Goal: Communication & Community: Answer question/provide support

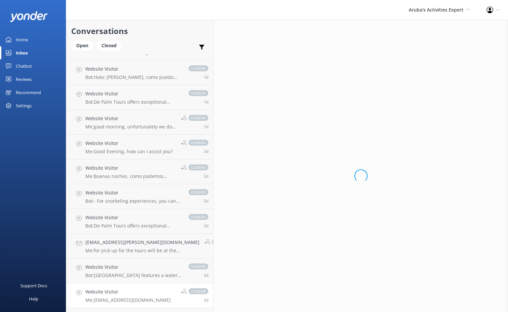
scroll to position [725, 0]
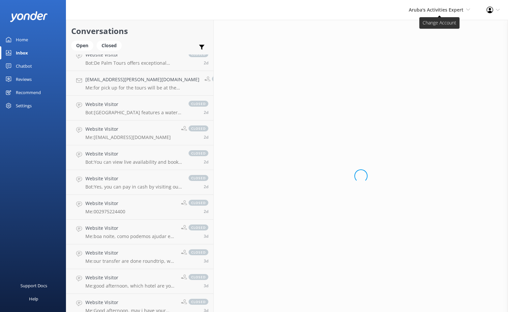
click at [444, 12] on span "Aruba's Activities Expert" at bounding box center [436, 10] width 55 height 6
click at [437, 26] on link "De [GEOGRAPHIC_DATA]" at bounding box center [446, 28] width 66 height 16
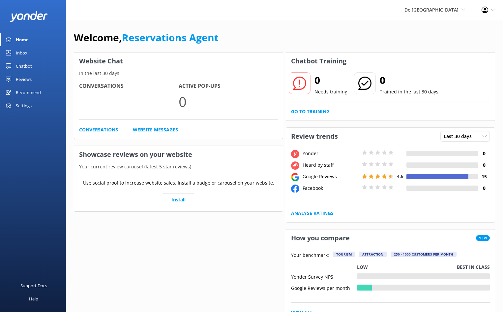
click at [20, 51] on div "Inbox" at bounding box center [22, 52] width 12 height 13
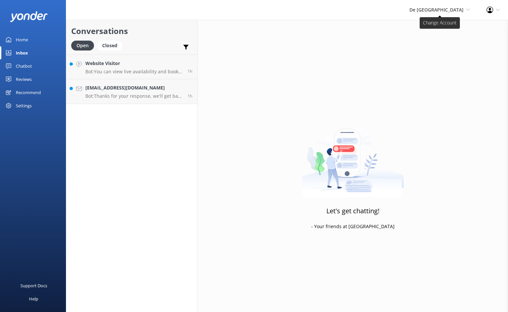
click at [449, 10] on span "De [GEOGRAPHIC_DATA]" at bounding box center [437, 10] width 54 height 6
click at [436, 43] on link "Aruba's Activities Expert" at bounding box center [446, 44] width 66 height 16
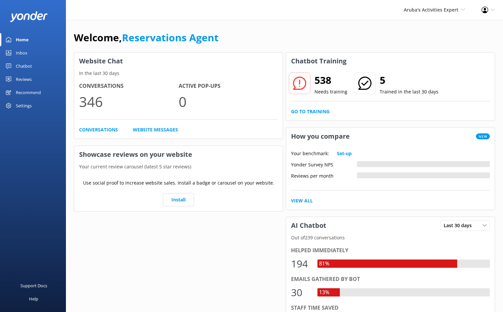
click at [19, 50] on div "Inbox" at bounding box center [22, 52] width 12 height 13
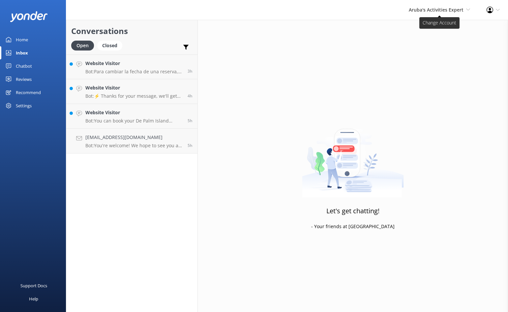
click at [428, 6] on span "Aruba's Activities Expert De Palm Island Aruba's Activities Expert The Captain" at bounding box center [439, 9] width 61 height 7
click at [434, 61] on link "The Captain" at bounding box center [446, 60] width 66 height 16
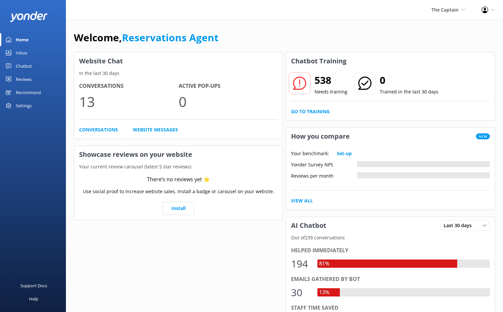
click at [19, 53] on div "Inbox" at bounding box center [22, 52] width 12 height 13
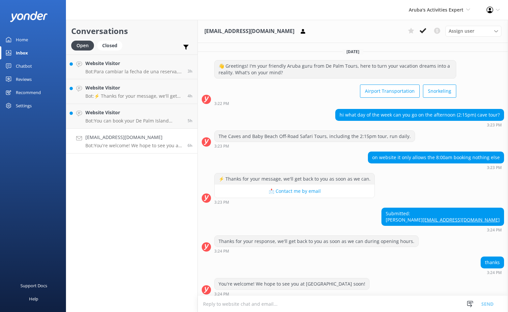
scroll to position [10, 0]
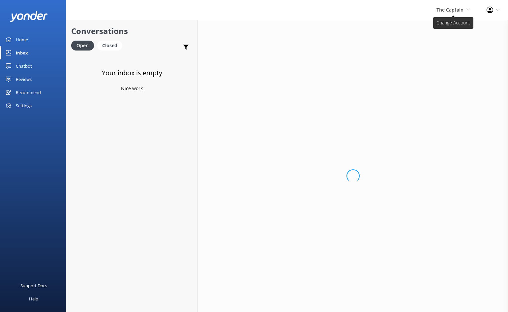
click at [457, 8] on span "The Captain" at bounding box center [450, 10] width 27 height 6
click at [443, 26] on link "De [GEOGRAPHIC_DATA]" at bounding box center [446, 28] width 66 height 16
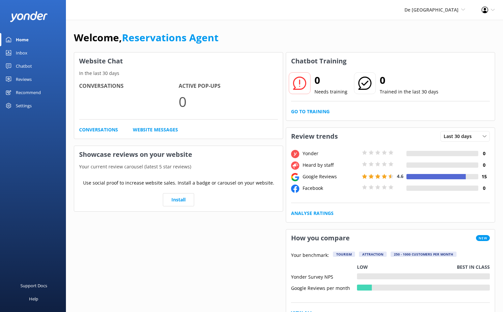
click at [27, 50] on div "Inbox" at bounding box center [22, 52] width 12 height 13
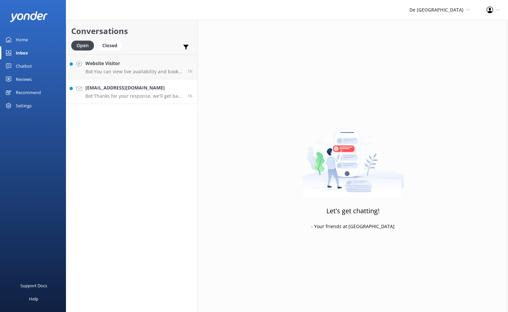
click at [134, 99] on link "claudymart@hotmail.com Bot: Thanks for your response, we'll get back to you as …" at bounding box center [131, 91] width 131 height 25
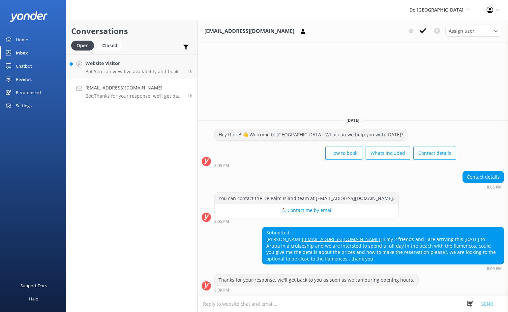
click at [230, 306] on textarea at bounding box center [353, 303] width 310 height 16
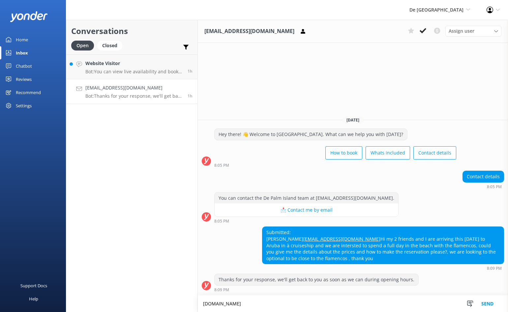
type textarea "www.depalm.com"
click at [486, 305] on button "Send" at bounding box center [487, 303] width 25 height 16
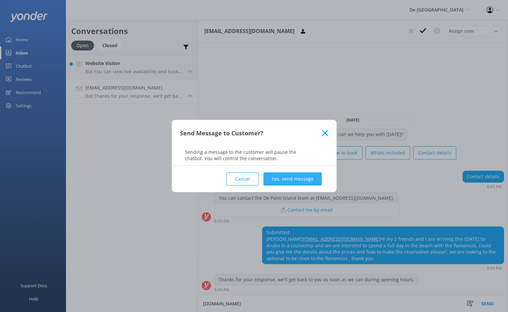
click at [307, 178] on button "Yes, send message" at bounding box center [292, 178] width 58 height 13
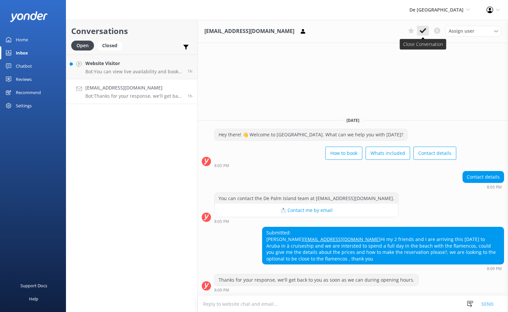
click at [423, 29] on icon at bounding box center [423, 30] width 7 height 7
